Goal: Information Seeking & Learning: Learn about a topic

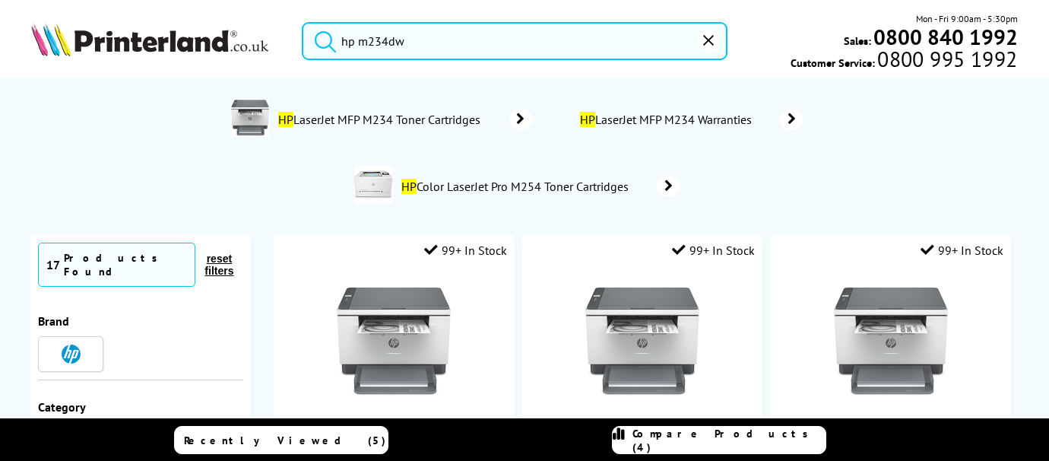
type input "hp m234dw"
click at [302, 22] on button "submit" at bounding box center [321, 38] width 38 height 33
click at [707, 119] on span "HP LaserJet MFP M234 Warranties" at bounding box center [667, 119] width 179 height 15
click at [702, 116] on span "HP LaserJet MFP M234 Warranties" at bounding box center [667, 119] width 179 height 15
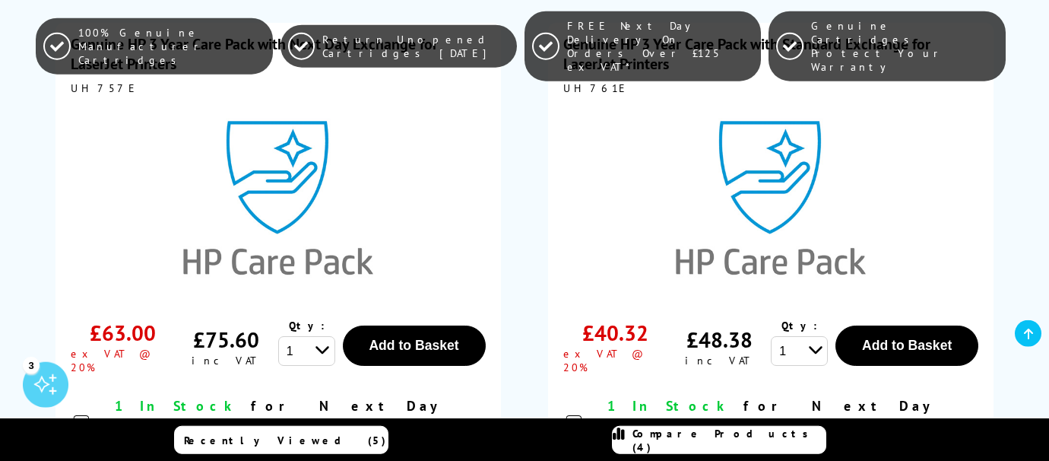
scroll to position [432, 0]
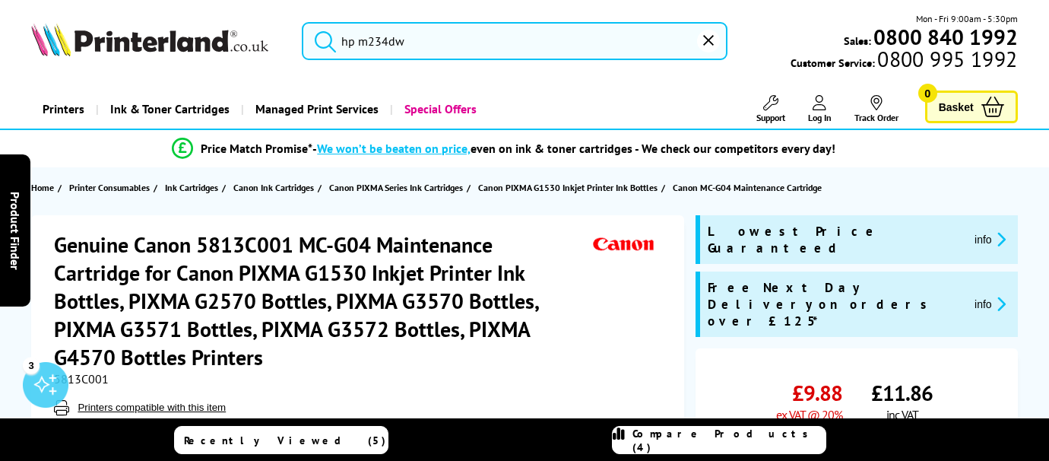
click at [427, 36] on input "hp m234dw" at bounding box center [515, 41] width 426 height 38
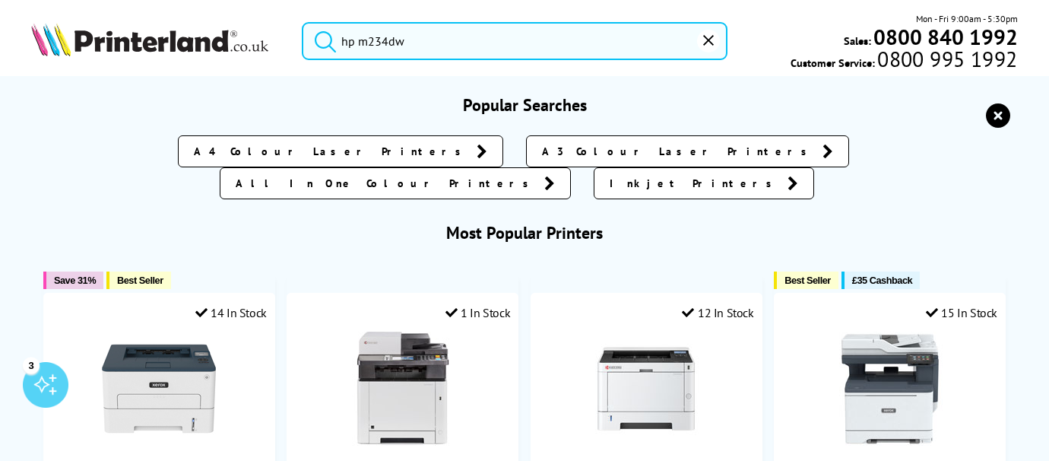
click at [302, 22] on button "submit" at bounding box center [321, 38] width 38 height 33
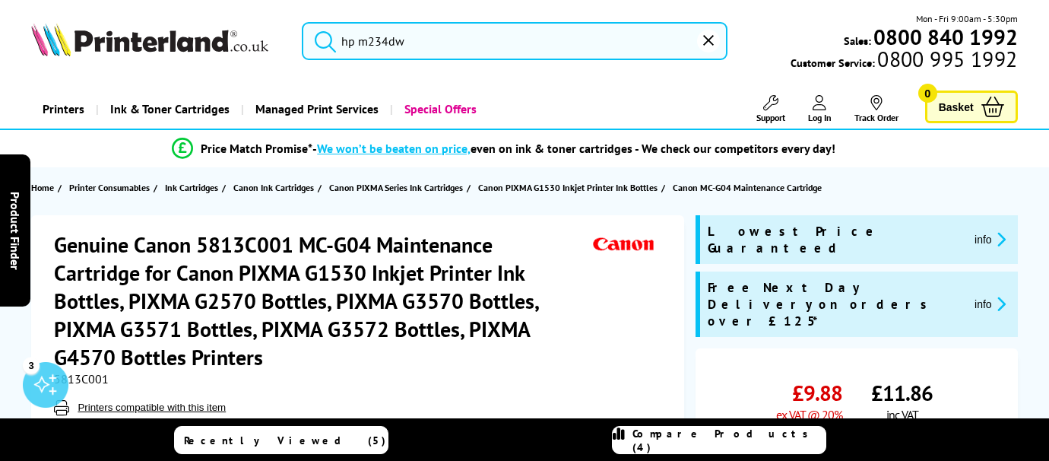
scroll to position [207, 0]
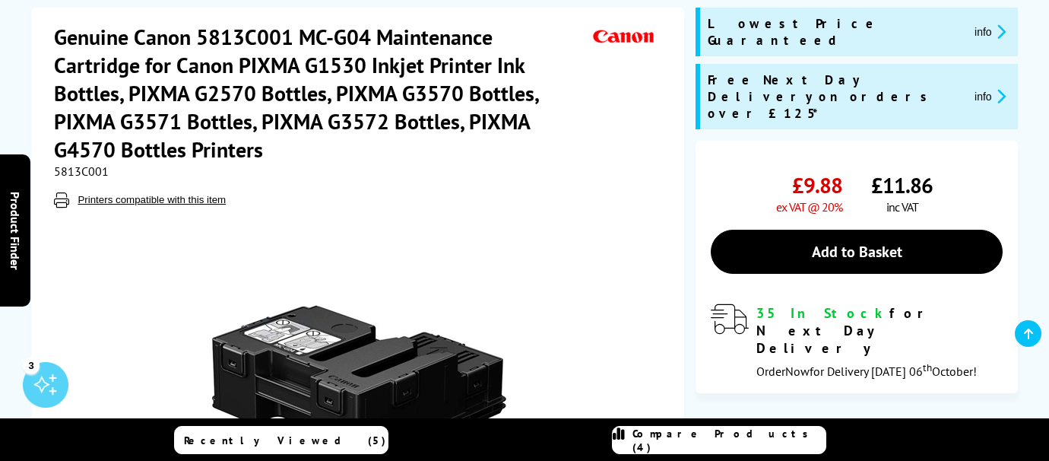
click at [0, 0] on div "Great service. Unbeatable prices. We've got you covered. Great service. Unbeata…" at bounding box center [0, 0] width 0 height 0
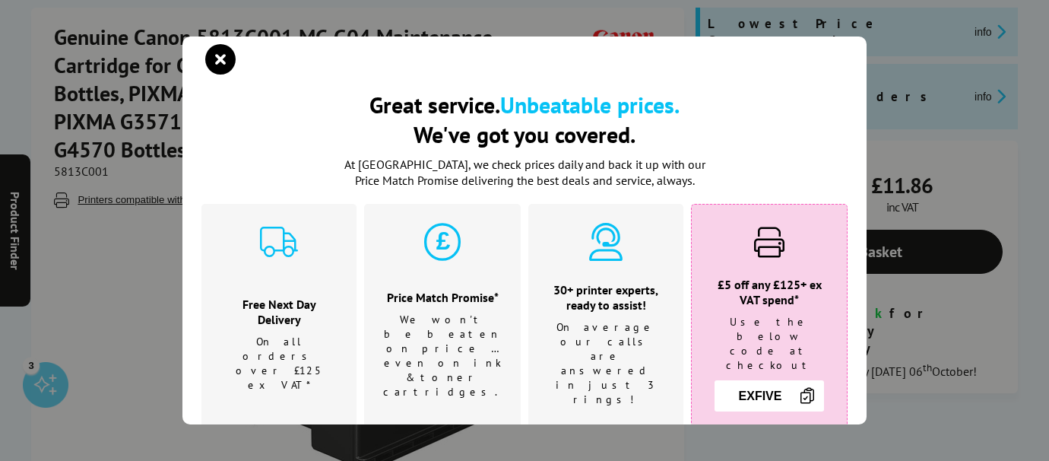
click at [848, 63] on div at bounding box center [532, 59] width 646 height 23
click at [221, 81] on div "Great service. Unbeatable prices. We've got you covered." at bounding box center [524, 72] width 646 height 34
click at [211, 69] on icon "close modal" at bounding box center [220, 59] width 30 height 30
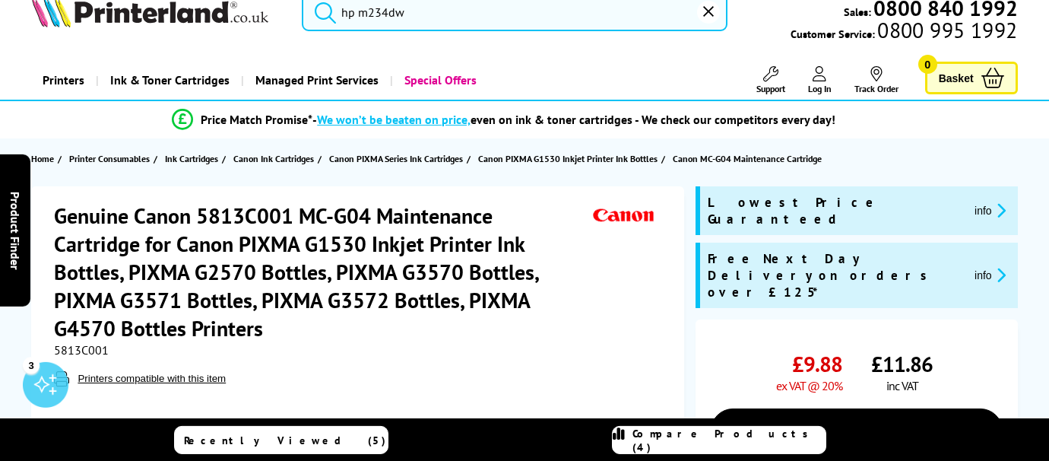
scroll to position [0, 0]
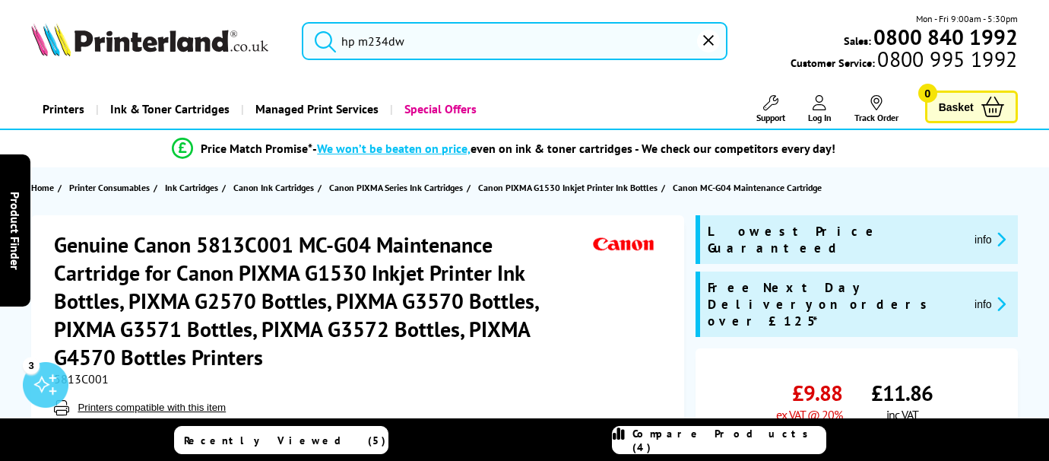
click at [426, 273] on h1 "Genuine Canon 5813C001 MC-G04 Maintenance Cartridge for Canon PIXMA G1530 Inkje…" at bounding box center [321, 300] width 535 height 141
click at [430, 58] on input "hp m234dw" at bounding box center [515, 41] width 426 height 38
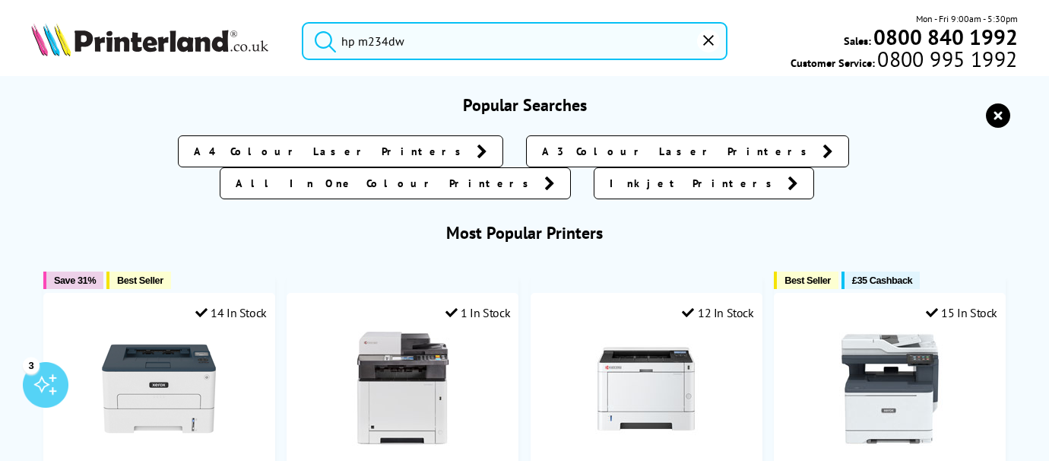
click at [419, 46] on input "hp m234dw" at bounding box center [515, 41] width 426 height 38
click at [417, 46] on input "hp m234dw" at bounding box center [515, 41] width 426 height 38
click at [302, 22] on button "submit" at bounding box center [321, 38] width 38 height 33
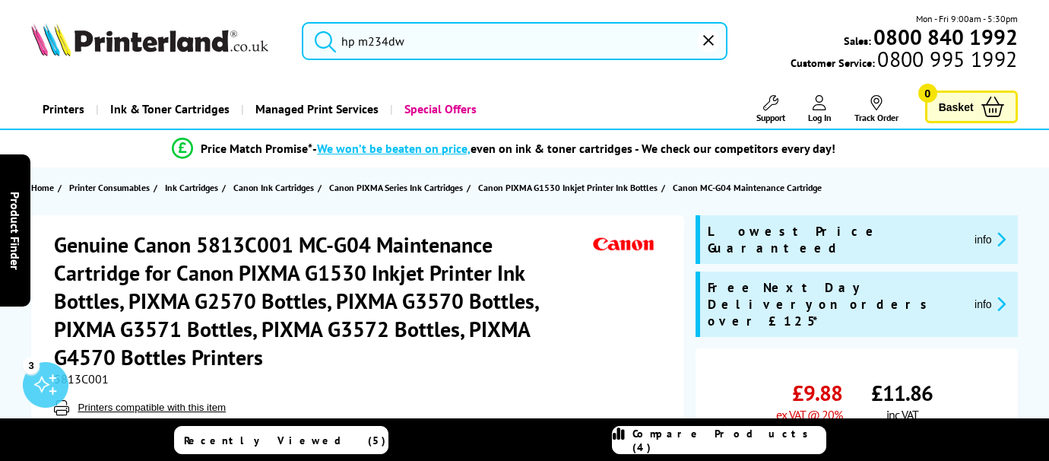
click at [419, 44] on input "hp m234dw" at bounding box center [515, 41] width 426 height 38
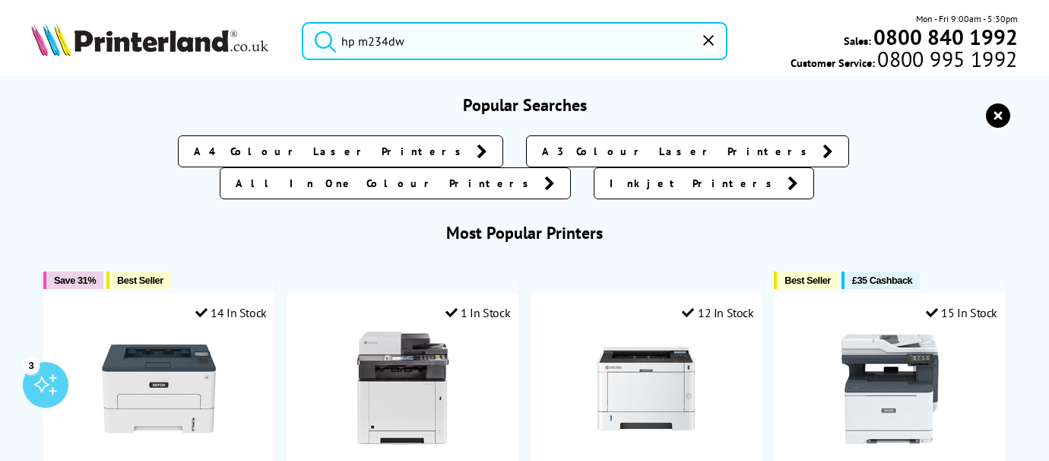
click at [302, 22] on button "submit" at bounding box center [321, 38] width 38 height 33
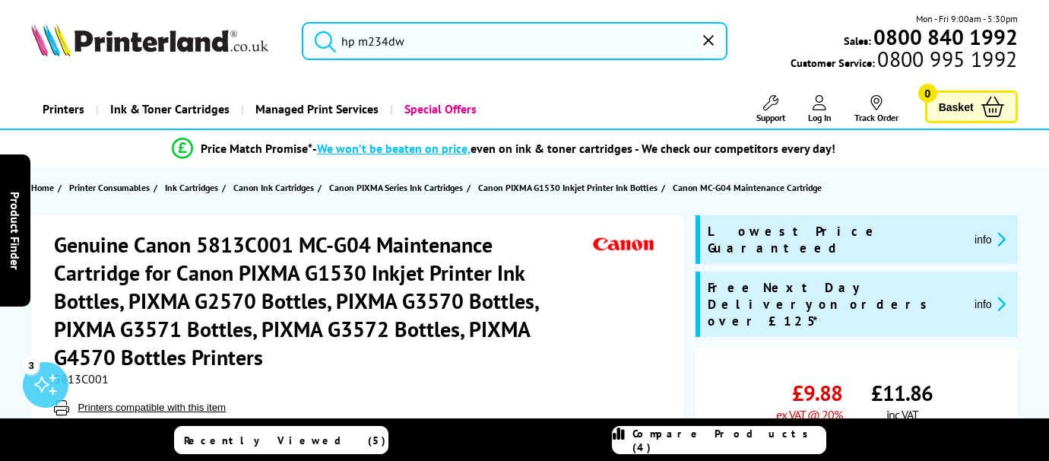
click at [435, 26] on input "hp m234dw" at bounding box center [515, 41] width 426 height 38
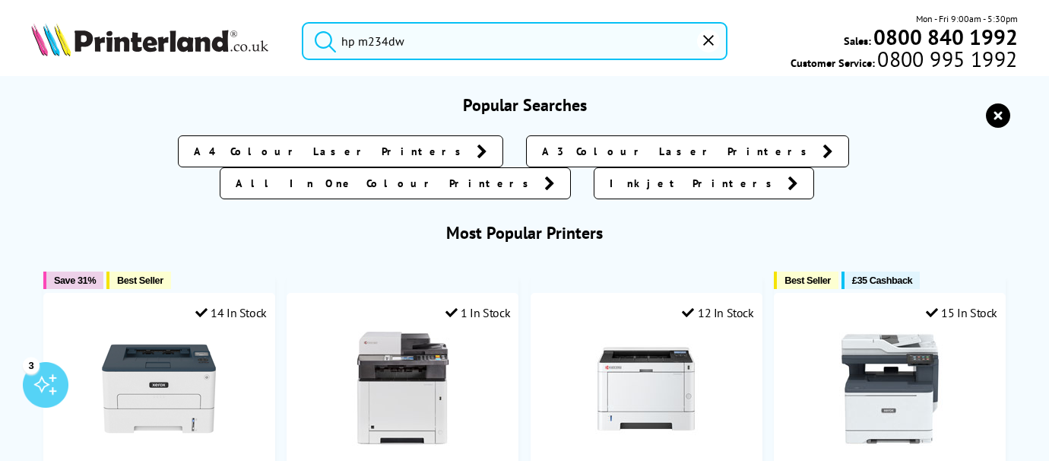
click at [420, 24] on input "hp m234dw" at bounding box center [515, 41] width 426 height 38
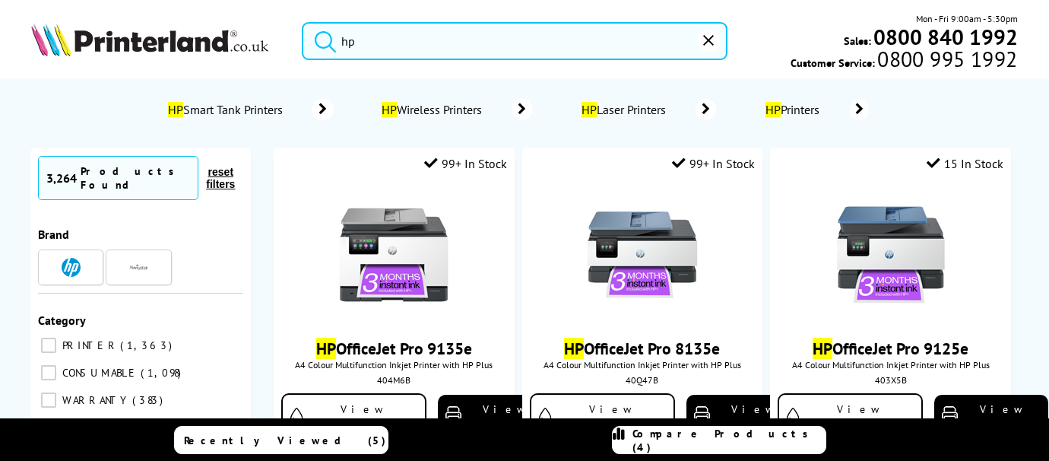
type input "h"
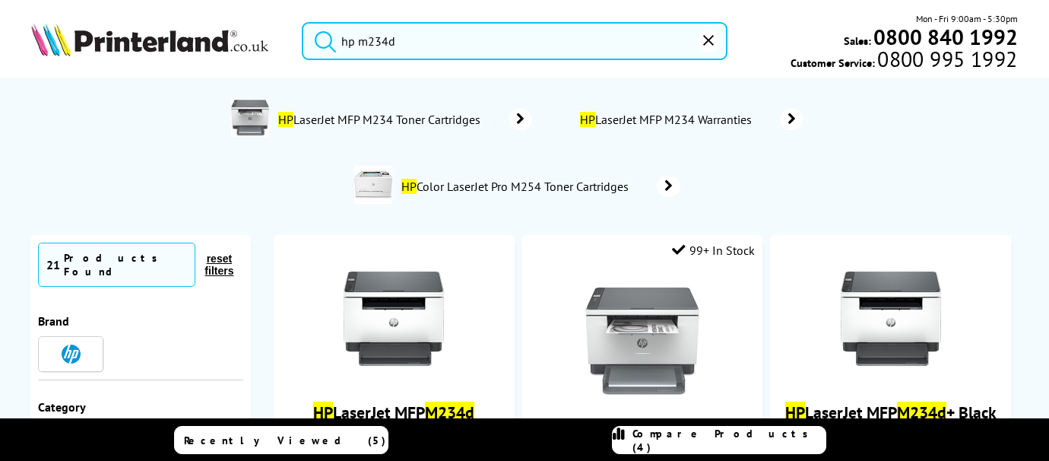
type input "hp m234dw"
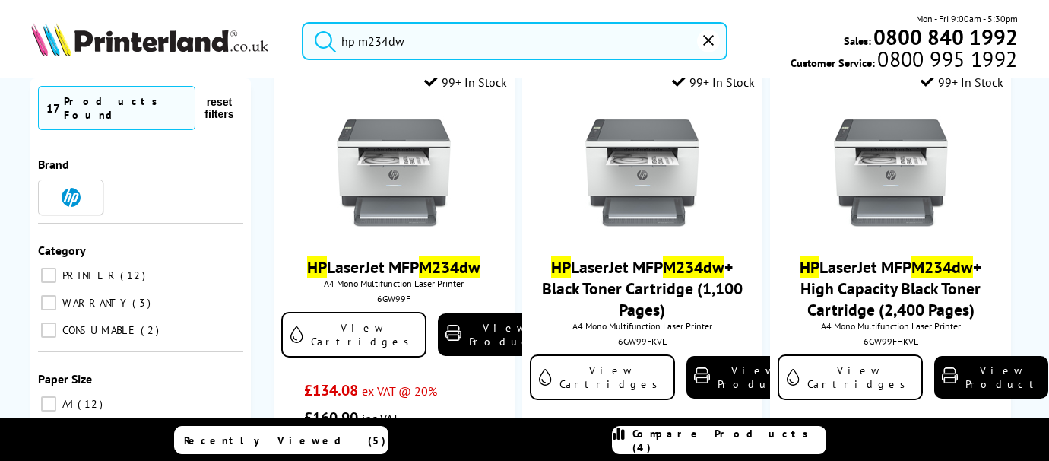
scroll to position [176, 0]
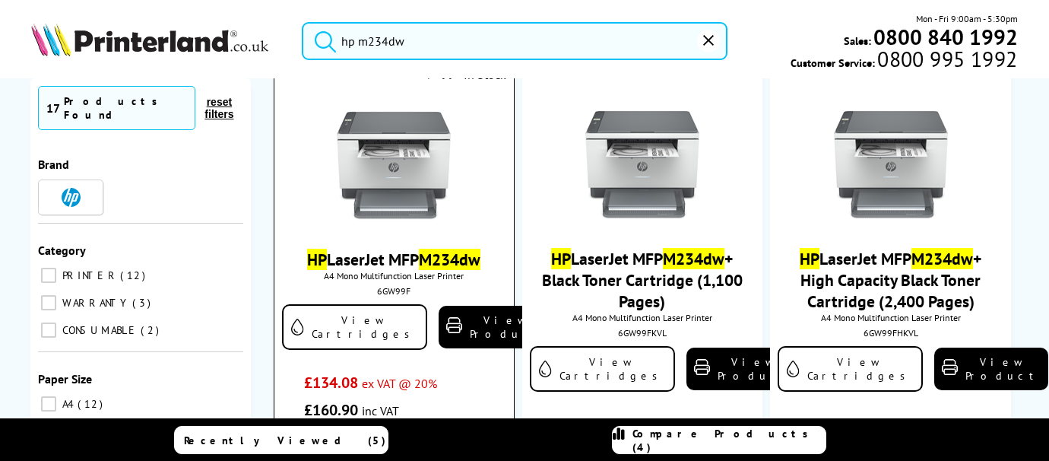
click at [442, 281] on span "A4 Mono Multifunction Laser Printer" at bounding box center [394, 275] width 224 height 11
click at [442, 280] on span "A4 Mono Multifunction Laser Printer" at bounding box center [394, 275] width 224 height 11
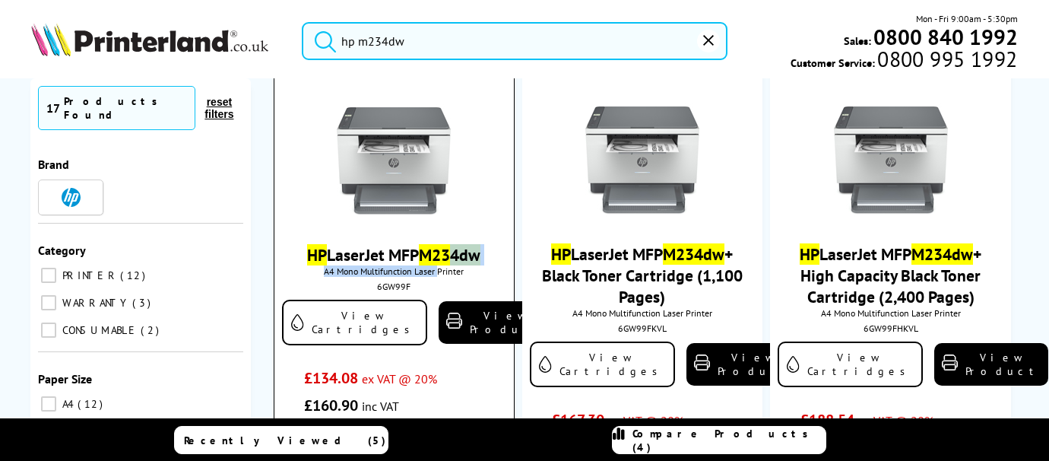
click at [442, 264] on mark "M234dw" at bounding box center [450, 254] width 62 height 21
click at [439, 271] on span "A4 Mono Multifunction Laser Printer" at bounding box center [394, 270] width 224 height 11
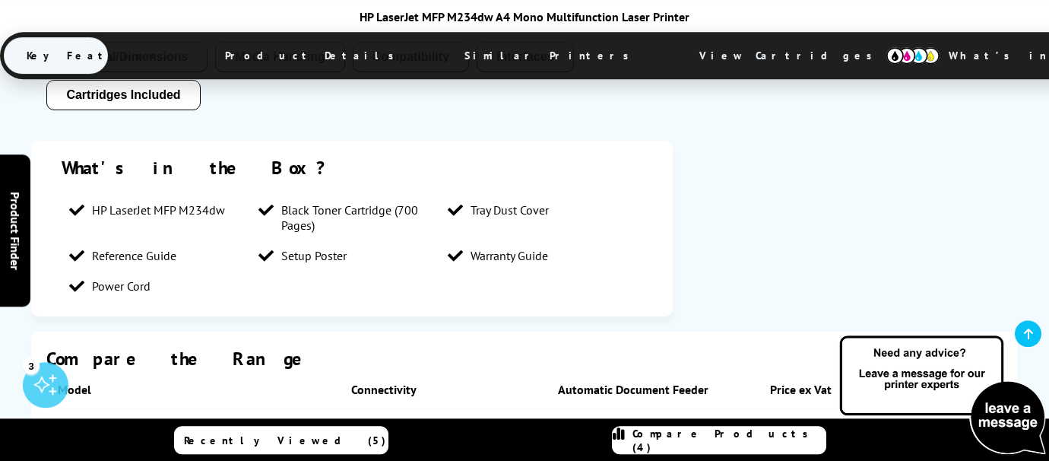
scroll to position [1558, 0]
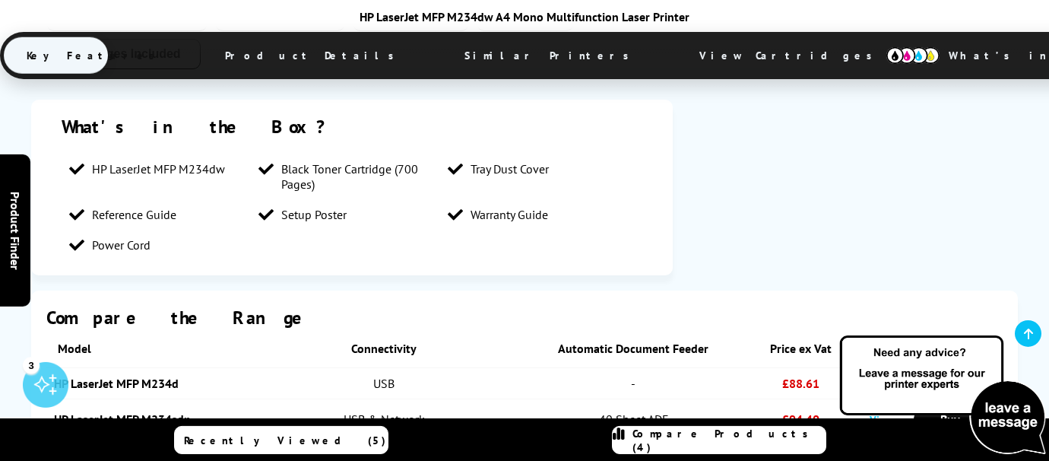
click at [293, 52] on span "Product Details" at bounding box center [313, 55] width 223 height 36
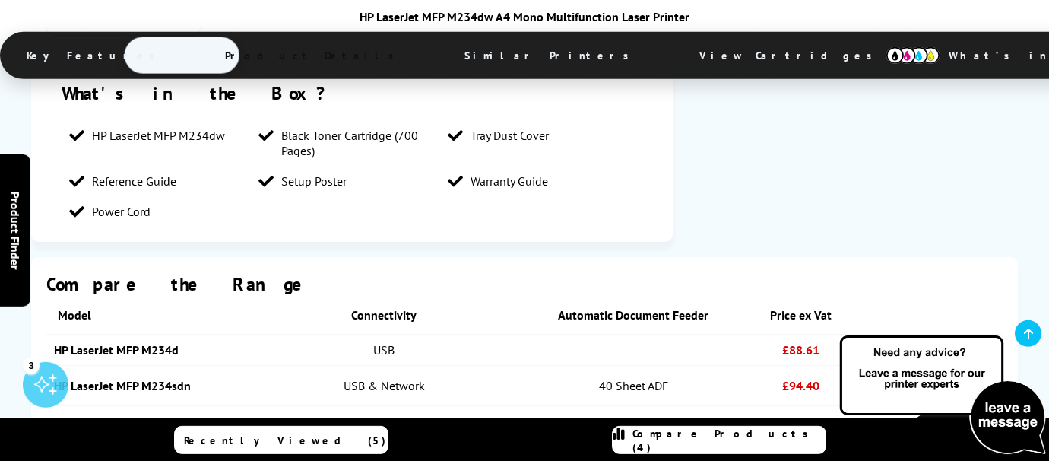
click at [295, 48] on span "Product Details" at bounding box center [313, 55] width 223 height 36
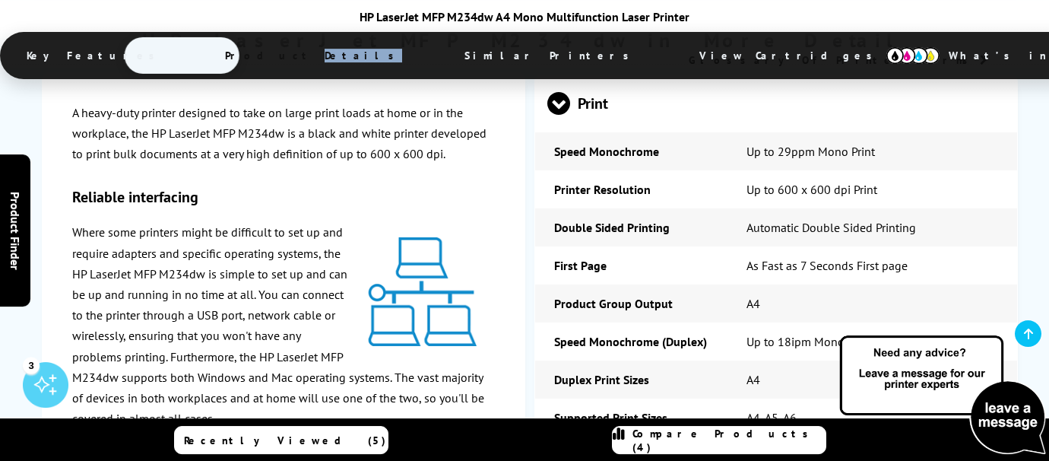
scroll to position [2097, 0]
